Goal: Find specific page/section: Find specific page/section

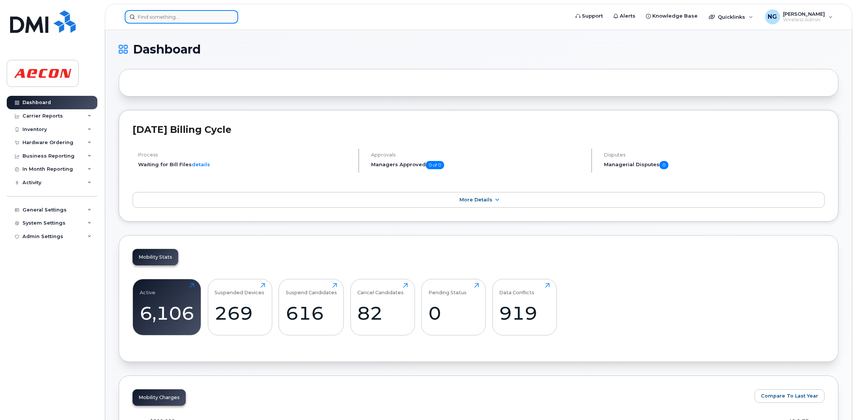
click at [180, 18] on input at bounding box center [181, 16] width 113 height 13
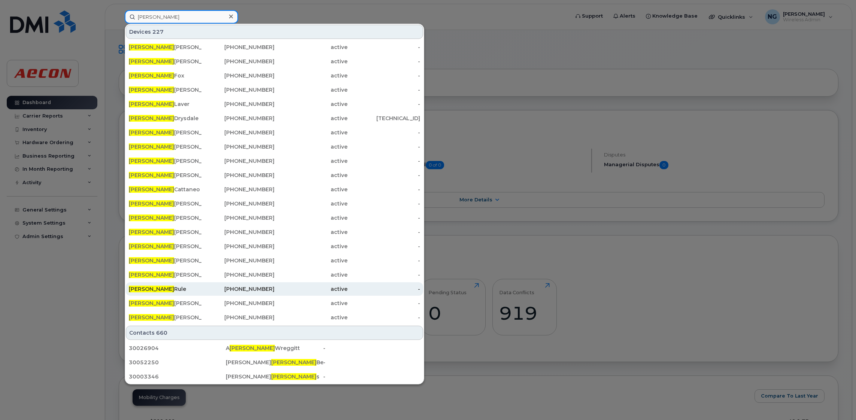
scroll to position [112, 0]
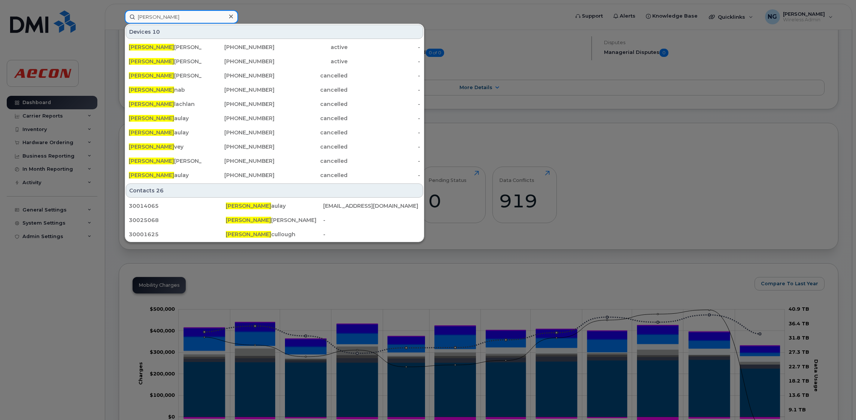
drag, startPoint x: 170, startPoint y: 18, endPoint x: 97, endPoint y: 7, distance: 73.8
click at [119, 10] on div "andrew mc Devices 10 ANDREW MC KINNON 226-974-1265 active - Andrew Mc Hugh 613-…" at bounding box center [345, 16] width 452 height 13
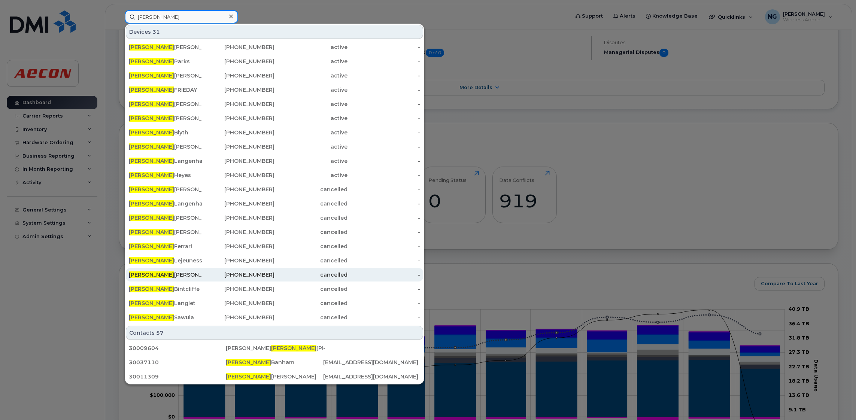
scroll to position [337, 0]
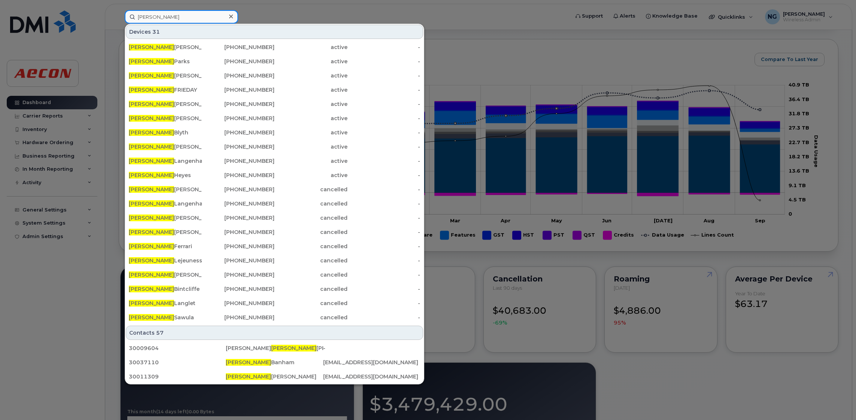
click at [162, 15] on input "michelle" at bounding box center [181, 16] width 113 height 13
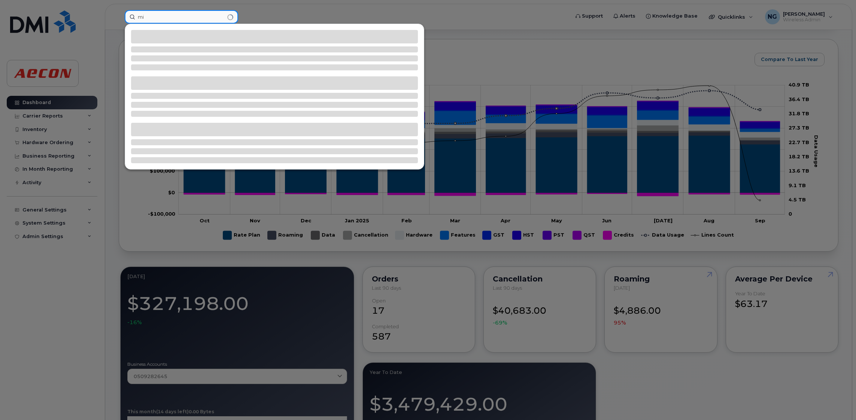
type input "m"
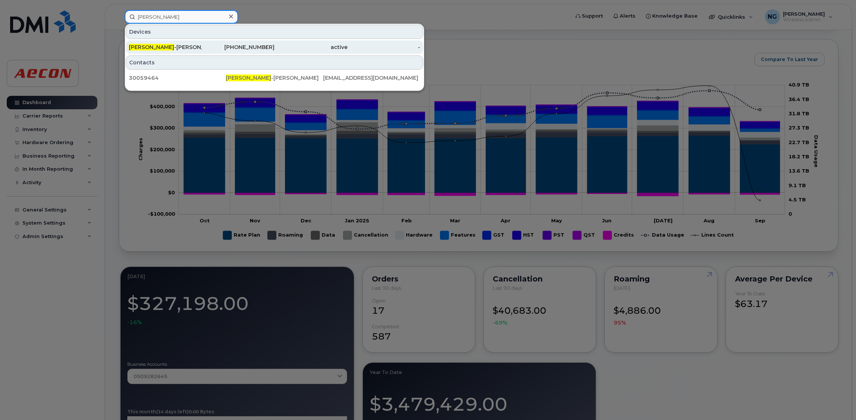
type input "andrew Duncan"
click at [180, 49] on div "Andrew Duncan -mcwilliams" at bounding box center [165, 46] width 73 height 7
click at [183, 47] on div "Andrew Duncan -mcwilliams" at bounding box center [165, 46] width 73 height 7
